Goal: Task Accomplishment & Management: Use online tool/utility

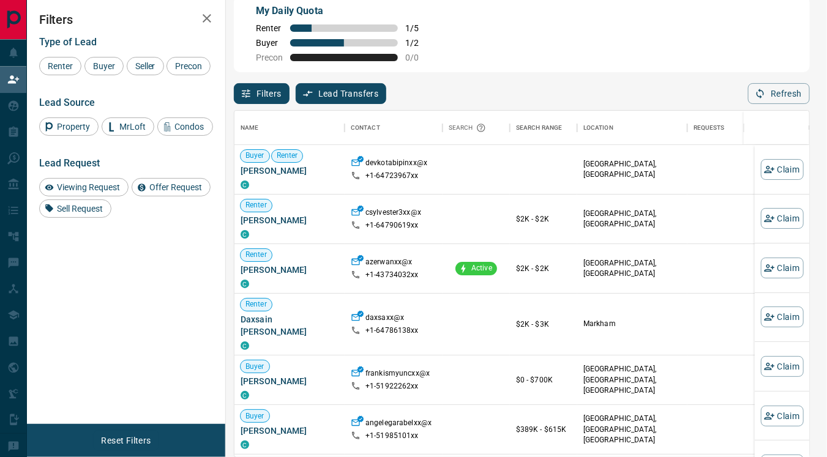
scroll to position [336, 565]
click at [769, 89] on button "Refresh" at bounding box center [779, 93] width 62 height 21
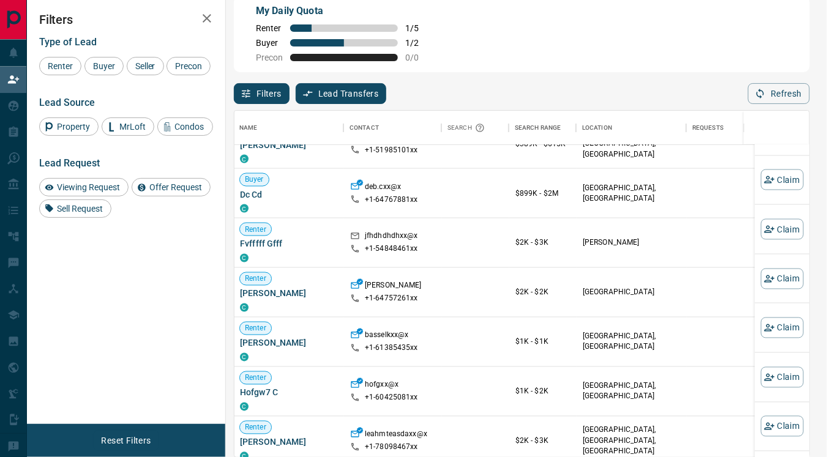
scroll to position [286, 1]
click at [765, 277] on button "Claim" at bounding box center [782, 278] width 43 height 21
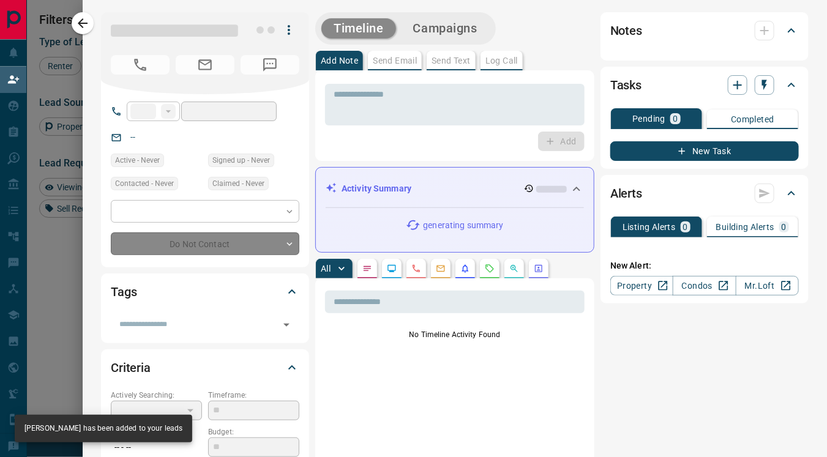
type input "**"
type input "**********"
type input "**"
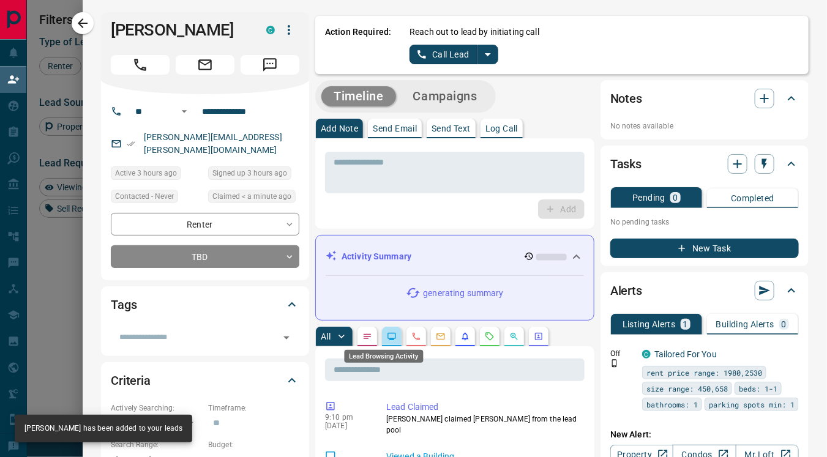
click at [387, 337] on icon "Lead Browsing Activity" at bounding box center [392, 337] width 10 height 10
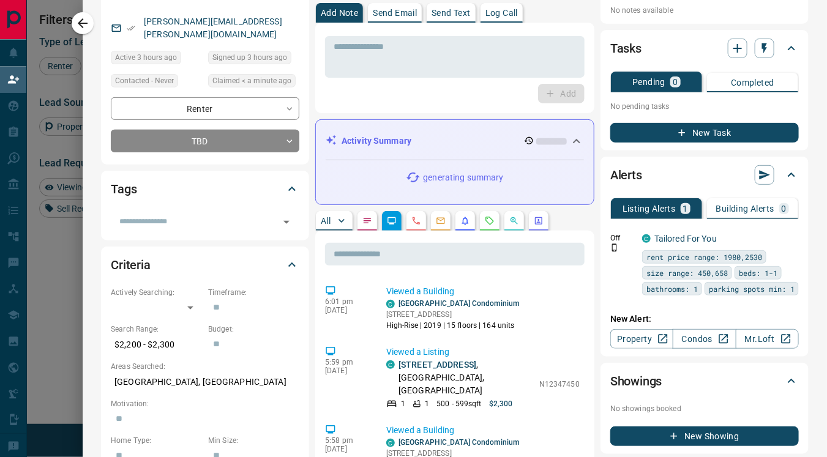
scroll to position [0, 0]
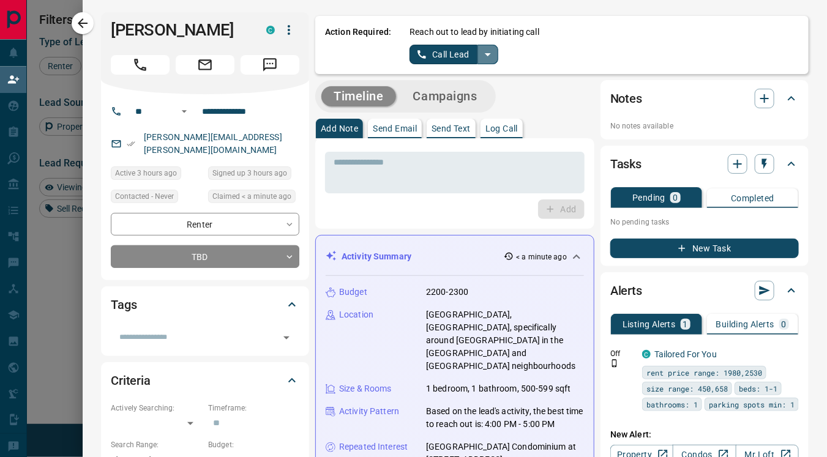
click at [481, 49] on icon "split button" at bounding box center [488, 54] width 15 height 15
click at [440, 95] on li "Log Manual Call" at bounding box center [453, 97] width 75 height 18
click at [427, 55] on button "Log Manual Call" at bounding box center [450, 55] width 81 height 20
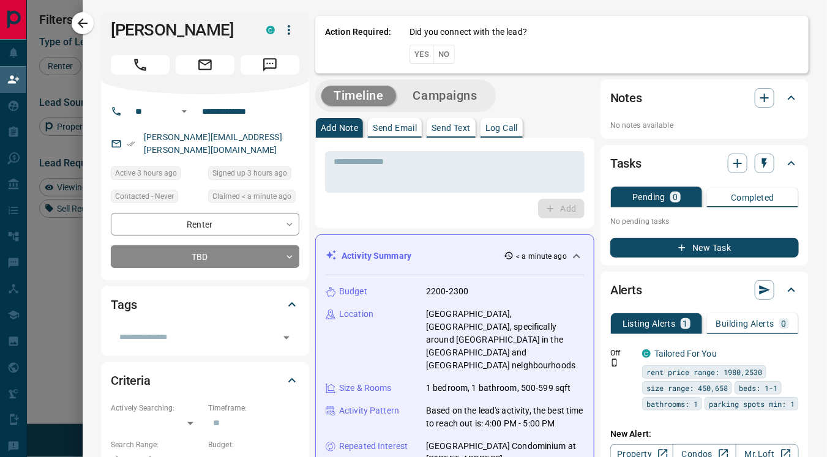
click at [410, 58] on button "Yes" at bounding box center [422, 54] width 24 height 19
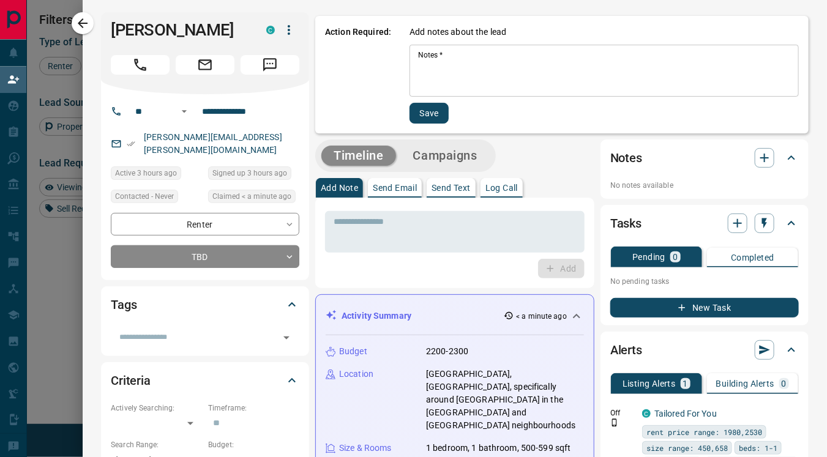
click at [418, 74] on textarea "Notes   *" at bounding box center [604, 71] width 372 height 42
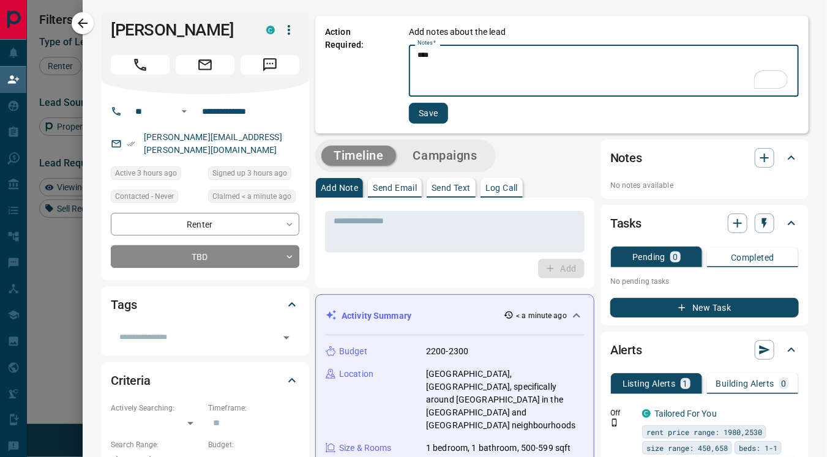
type textarea "****"
click at [425, 110] on button "Save" at bounding box center [428, 113] width 39 height 21
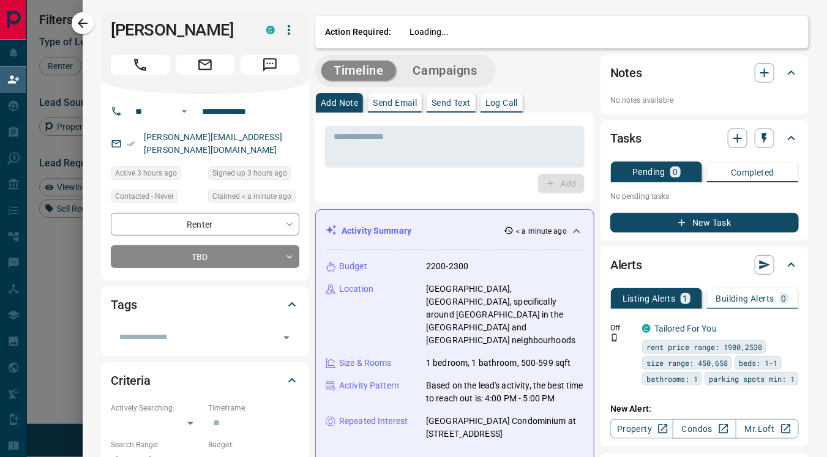
click at [427, 110] on button "Send Text" at bounding box center [451, 103] width 49 height 20
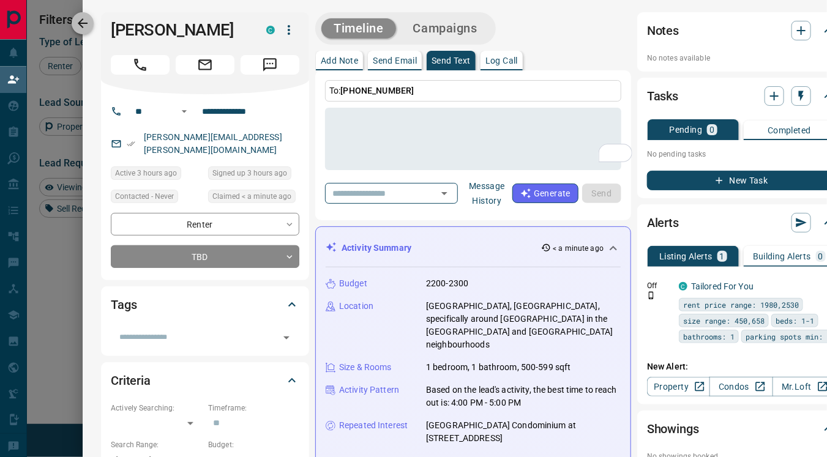
click at [83, 26] on icon "button" at bounding box center [82, 23] width 15 height 15
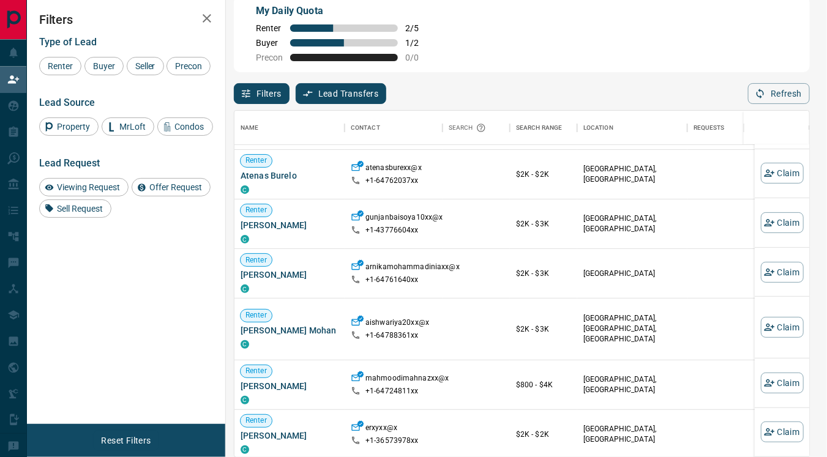
scroll to position [684, 0]
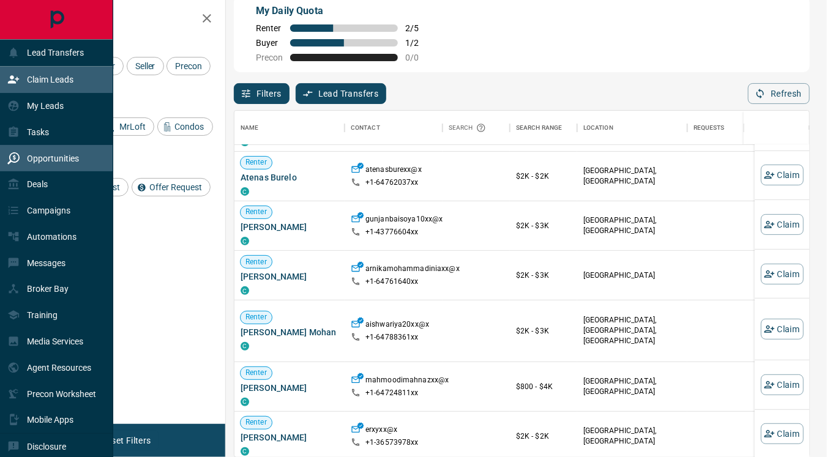
click at [67, 162] on p "Opportunities" at bounding box center [53, 159] width 52 height 10
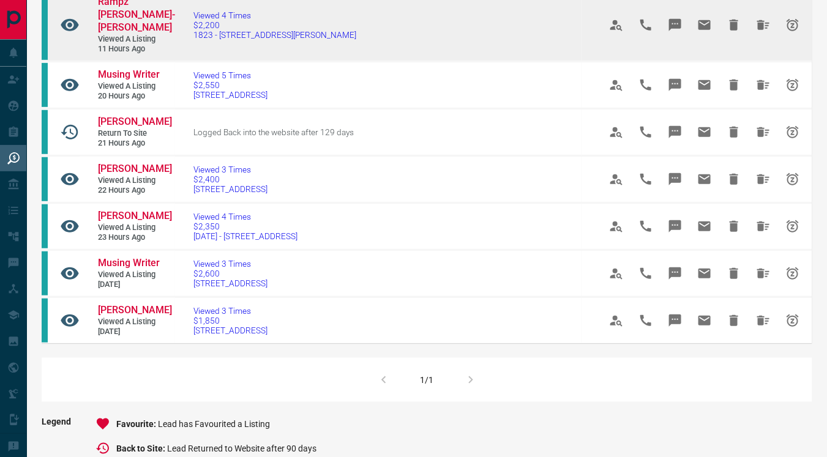
scroll to position [240, 0]
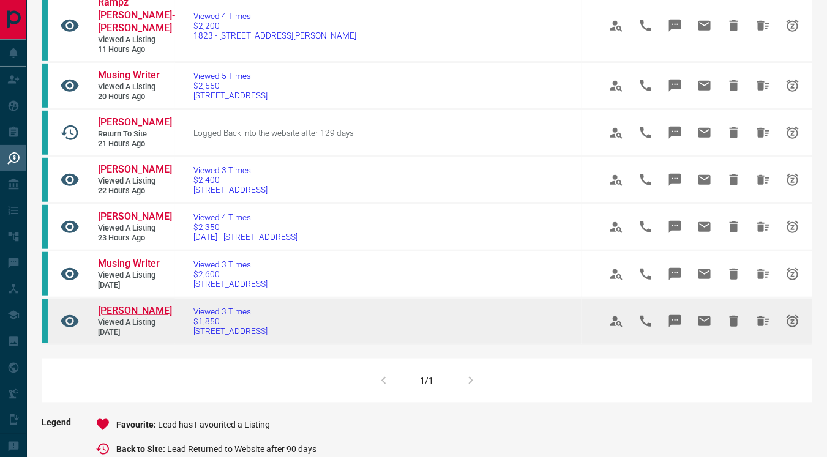
click at [116, 310] on span "[PERSON_NAME]" at bounding box center [135, 311] width 74 height 12
